Goal: Use online tool/utility: Utilize a website feature to perform a specific function

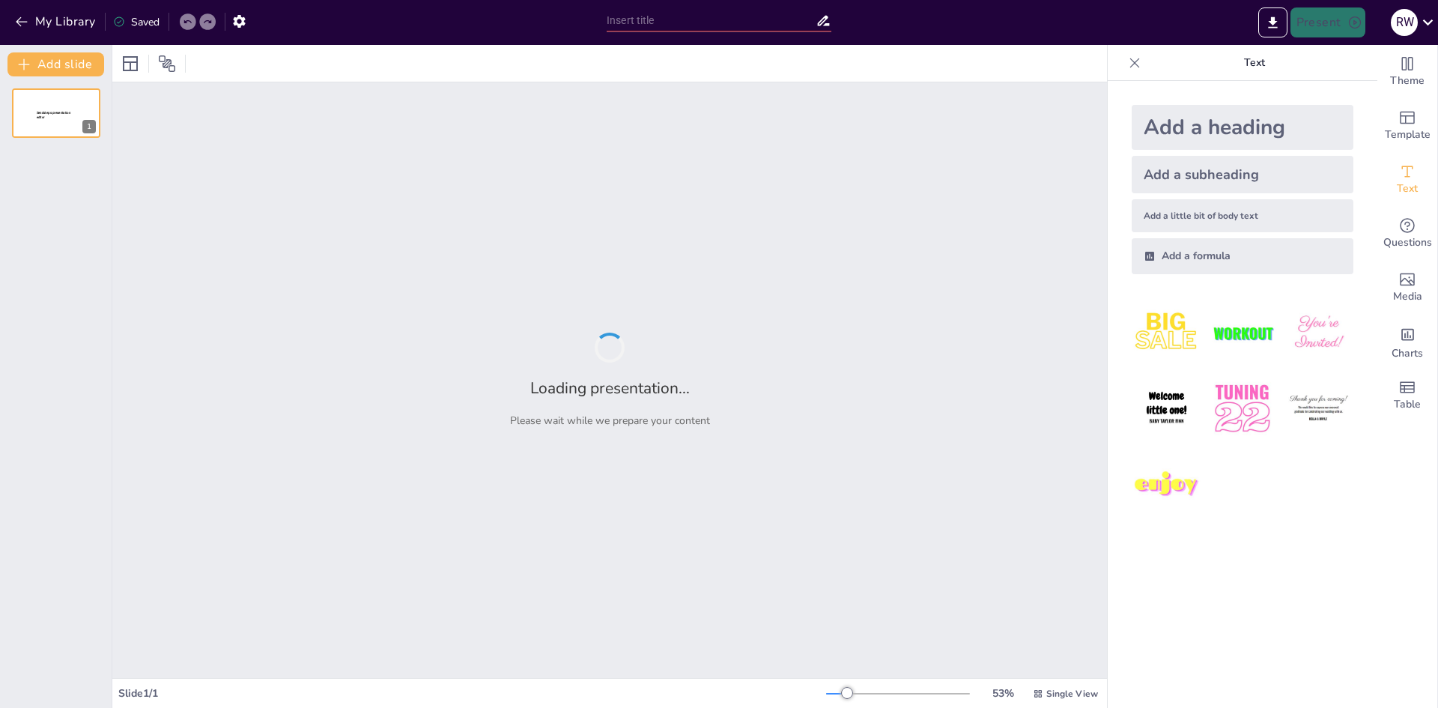
type input "Imported Chapter 1.pptx"
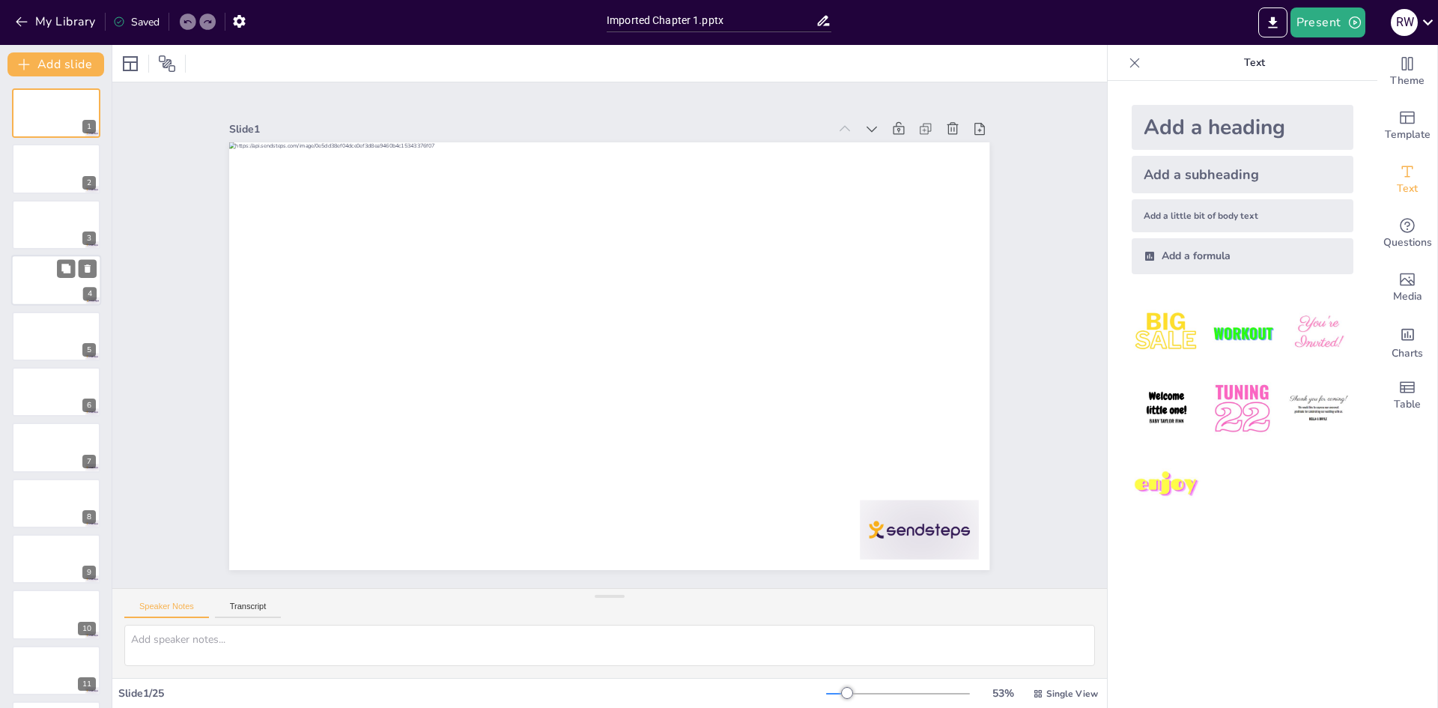
click at [23, 289] on div at bounding box center [56, 280] width 90 height 51
click at [66, 208] on icon at bounding box center [66, 212] width 10 height 10
drag, startPoint x: 0, startPoint y: 383, endPoint x: 8, endPoint y: 389, distance: 10.6
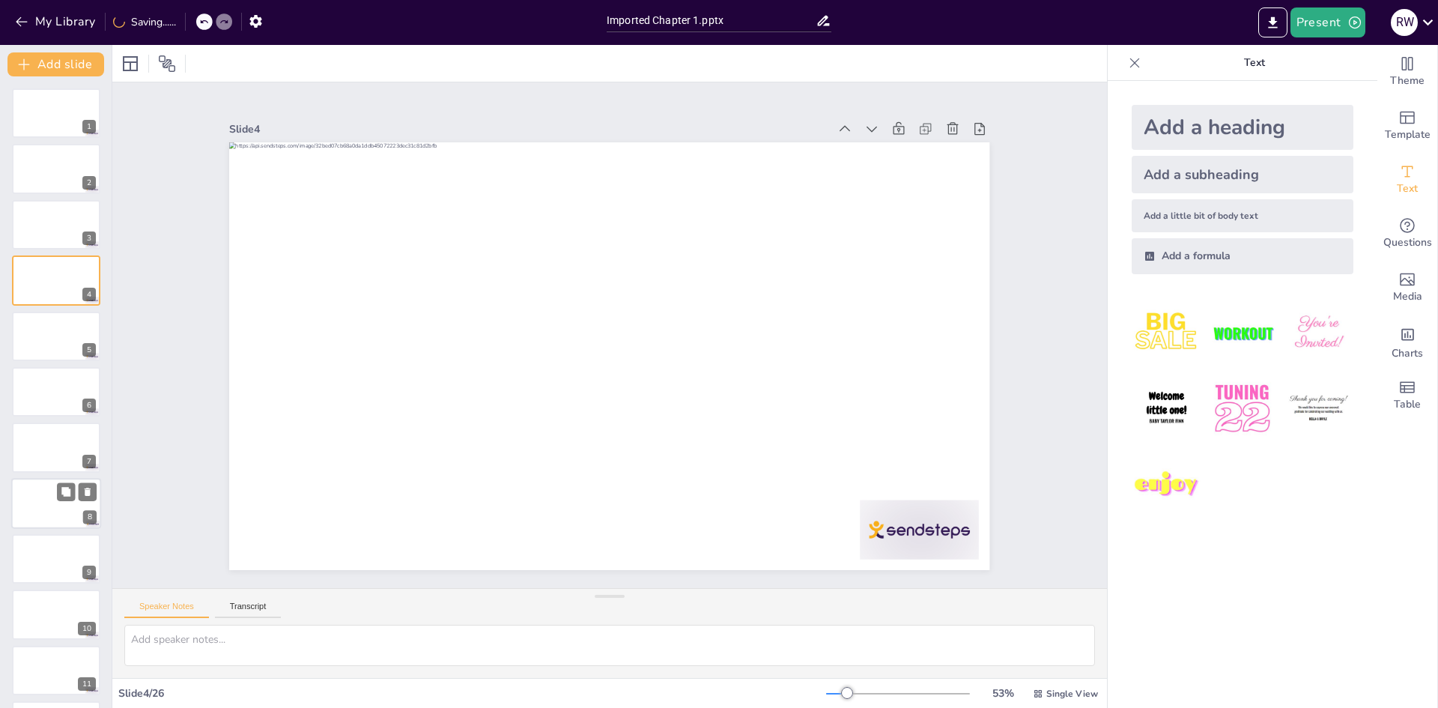
click at [56, 494] on div at bounding box center [56, 503] width 90 height 51
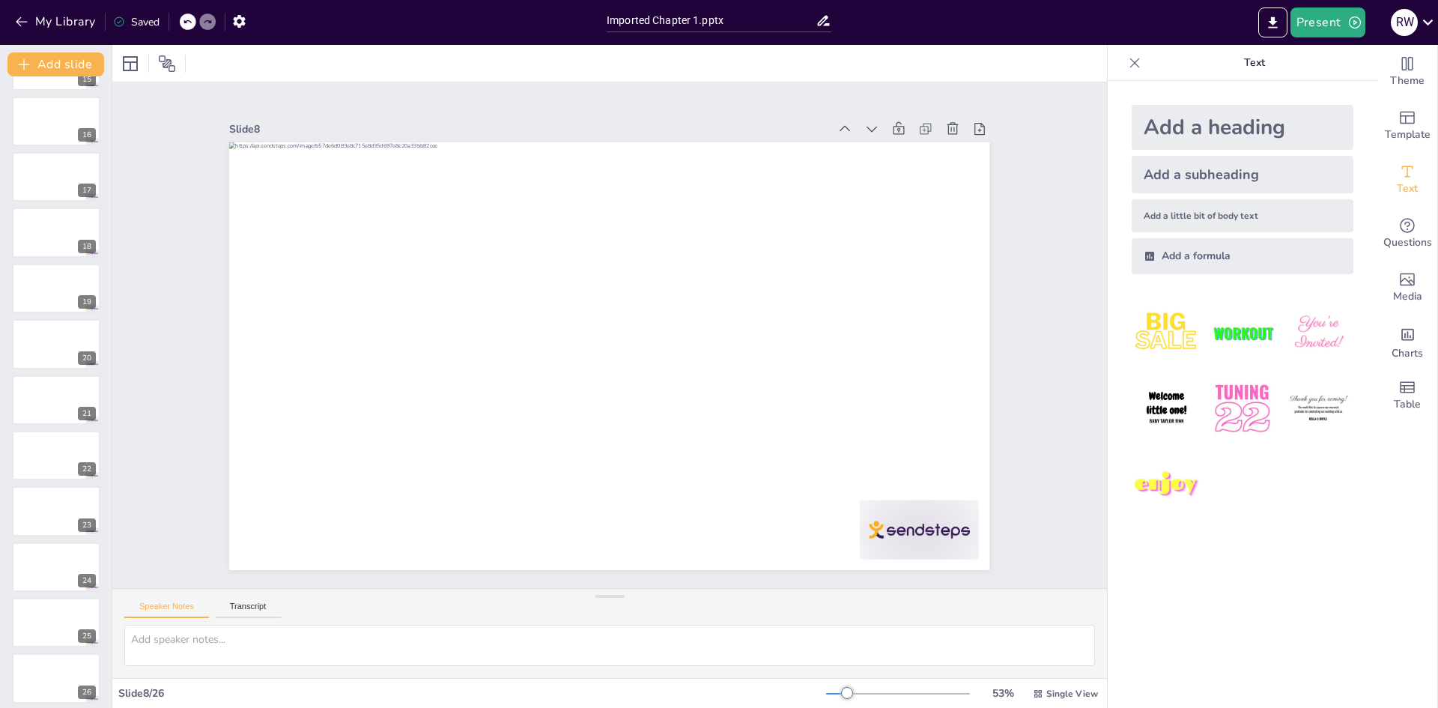
scroll to position [835, 0]
click at [71, 461] on div at bounding box center [56, 447] width 90 height 51
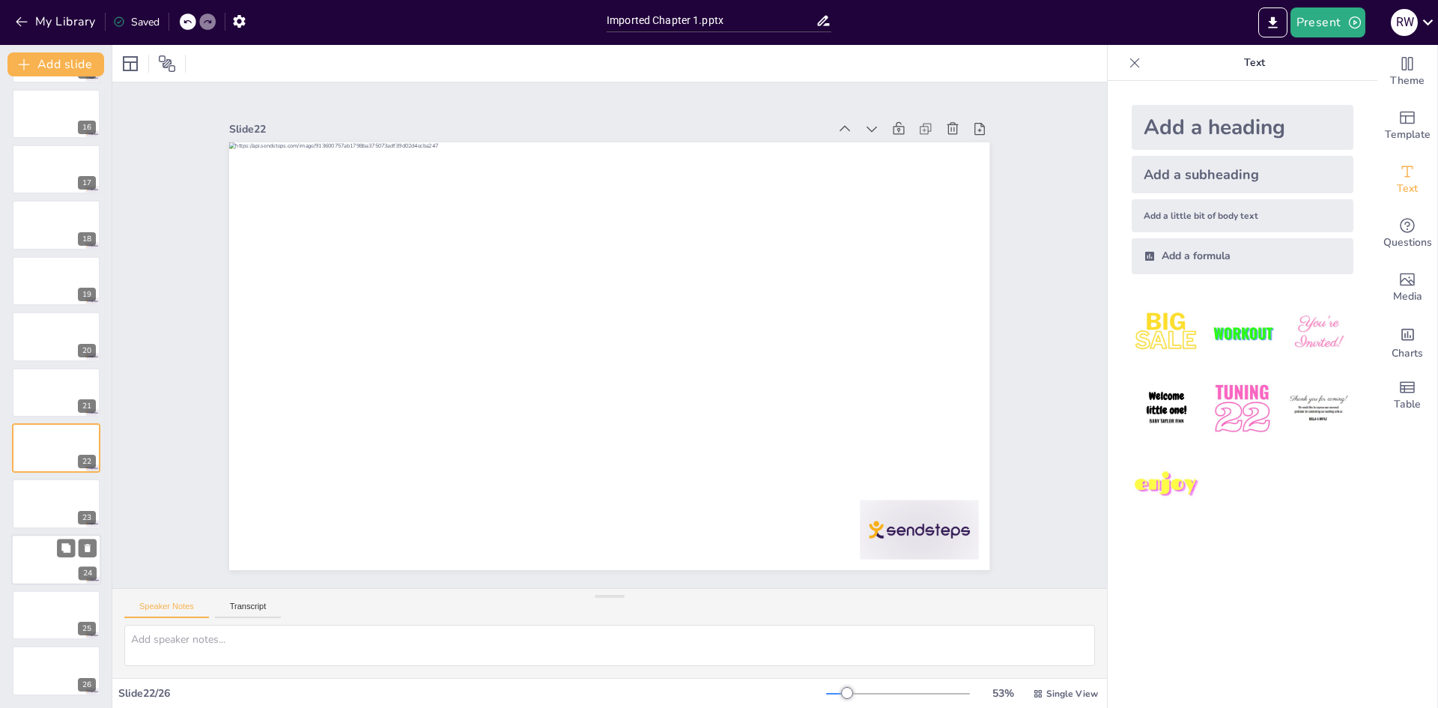
click at [83, 569] on div "24" at bounding box center [88, 572] width 18 height 13
click at [82, 674] on div at bounding box center [56, 671] width 90 height 51
click at [1108, 544] on div "Add a heading Add a subheading Add a little bit of body text Add a formula" at bounding box center [1243, 394] width 270 height 627
click at [1329, 25] on button "Present" at bounding box center [1327, 22] width 75 height 30
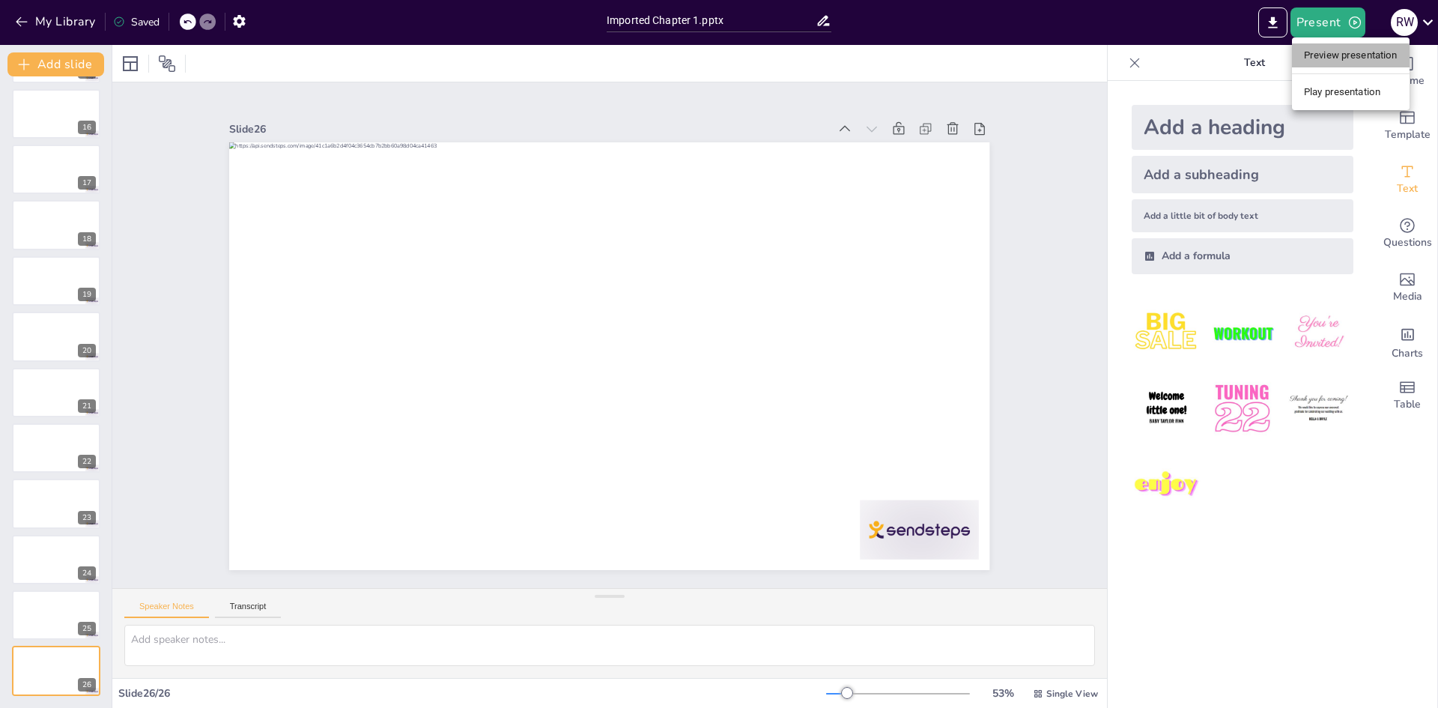
click at [1326, 59] on li "Preview presentation" at bounding box center [1351, 55] width 118 height 24
